Goal: Task Accomplishment & Management: Manage account settings

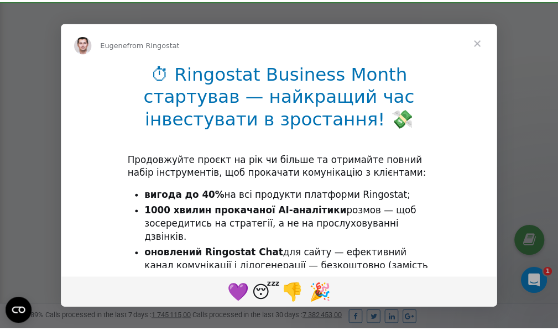
scroll to position [332, 0]
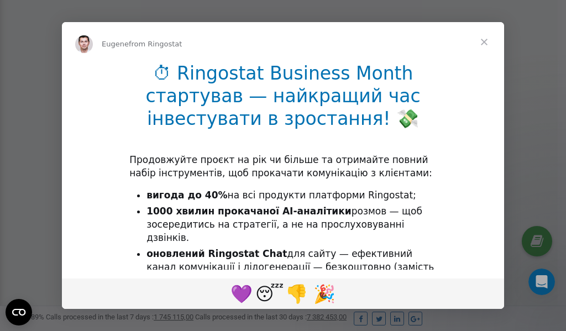
click at [485, 43] on span "Close" at bounding box center [484, 42] width 40 height 40
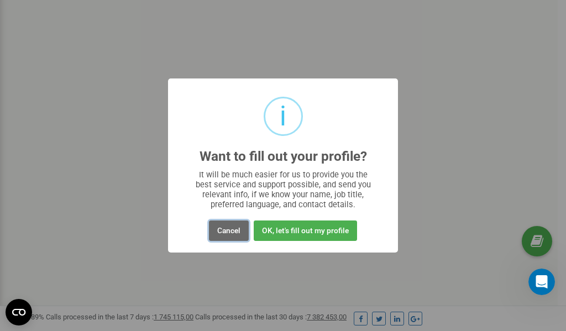
click at [229, 230] on button "Cancel" at bounding box center [229, 230] width 40 height 20
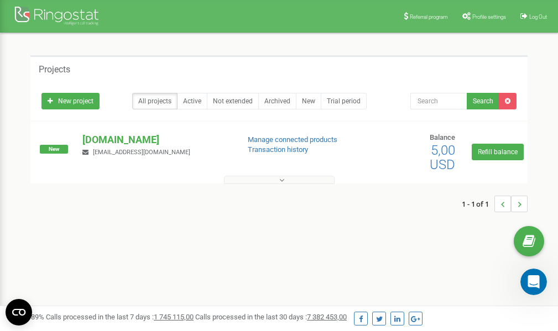
scroll to position [0, 0]
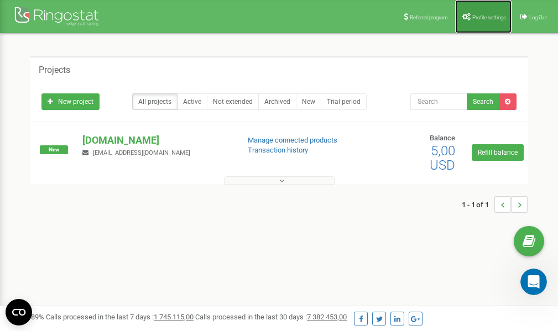
click at [481, 17] on span "Profile settings" at bounding box center [489, 17] width 34 height 6
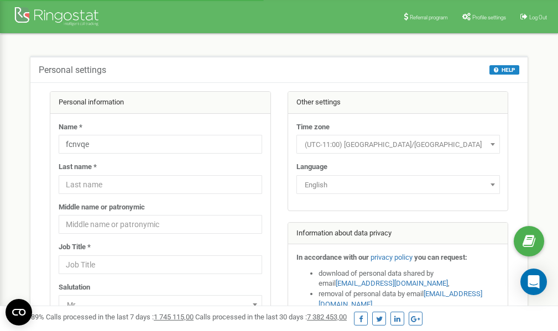
scroll to position [55, 0]
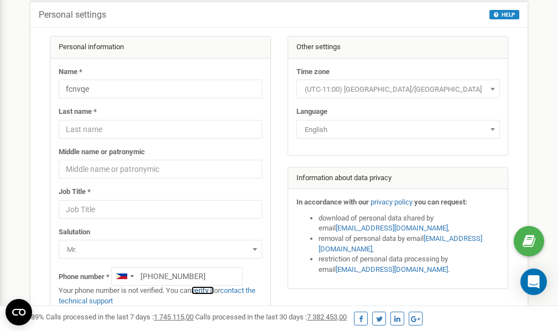
click at [208, 290] on link "verify it" at bounding box center [202, 290] width 23 height 8
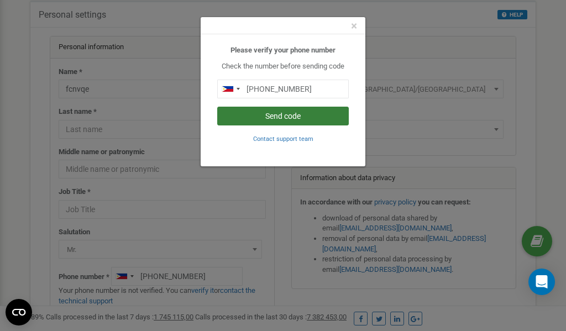
click at [298, 116] on button "Send code" at bounding box center [283, 116] width 132 height 19
